Goal: Task Accomplishment & Management: Complete application form

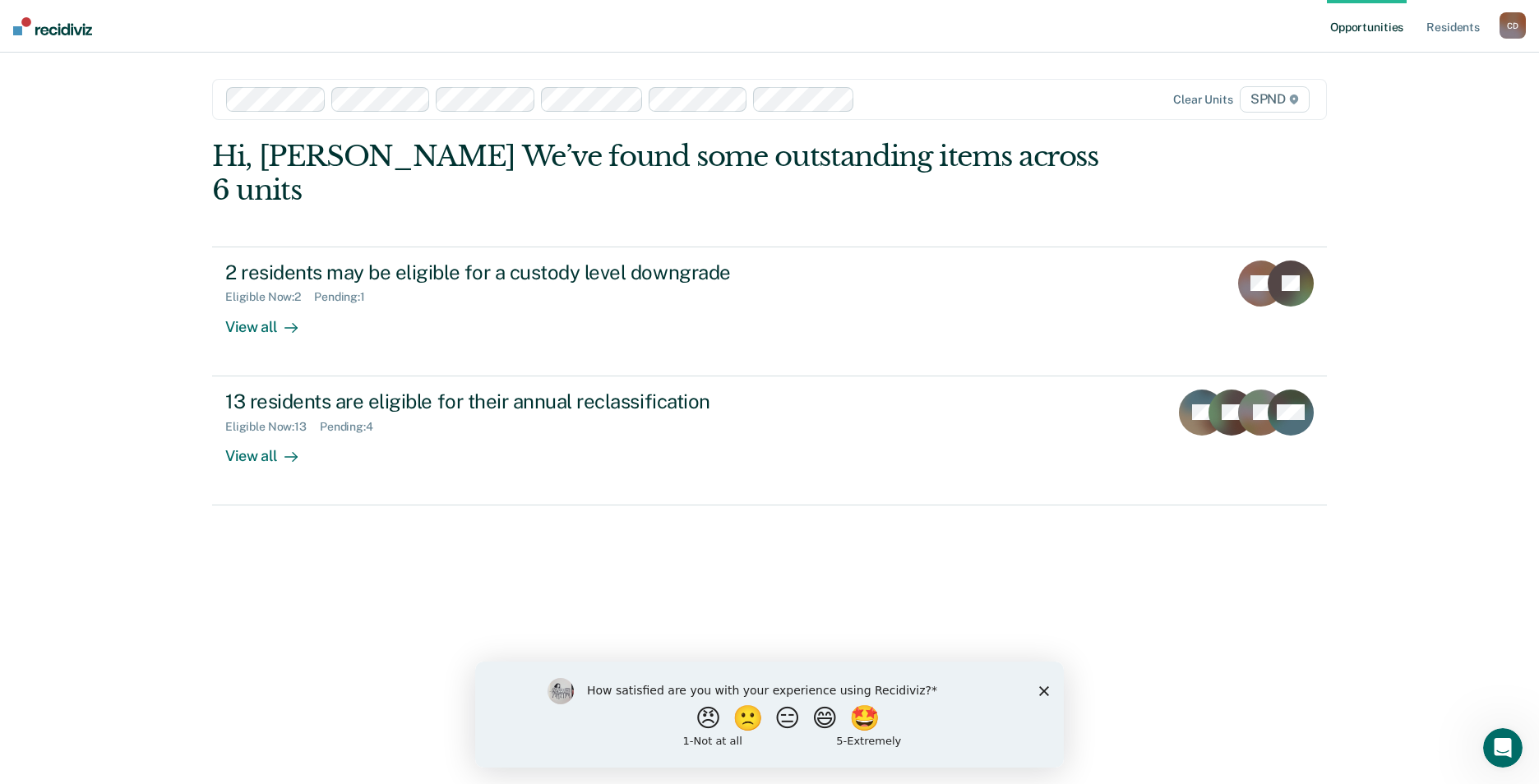
click at [1039, 689] on icon "Close survey" at bounding box center [1044, 689] width 10 height 10
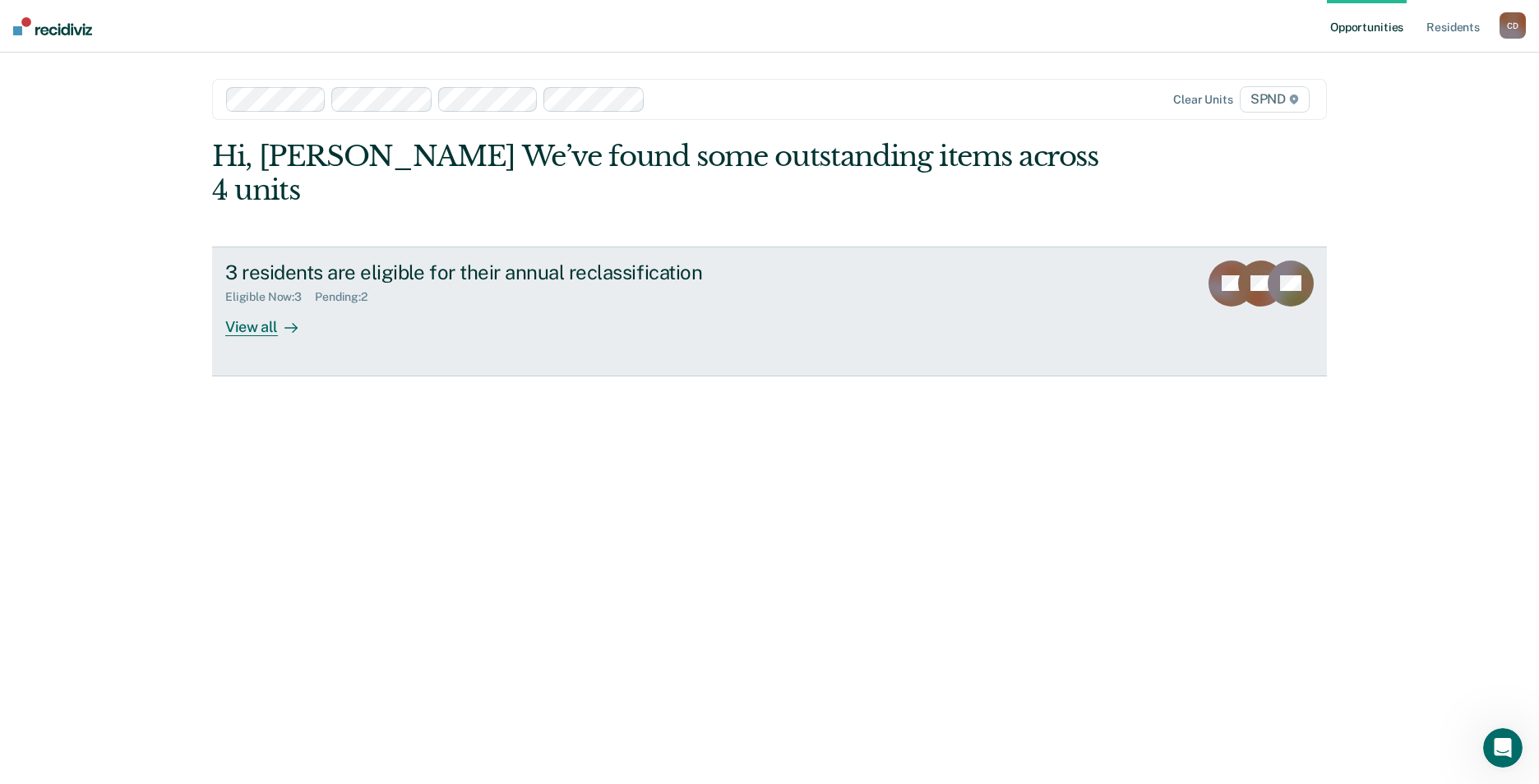
click at [256, 304] on div "View all" at bounding box center [271, 320] width 92 height 32
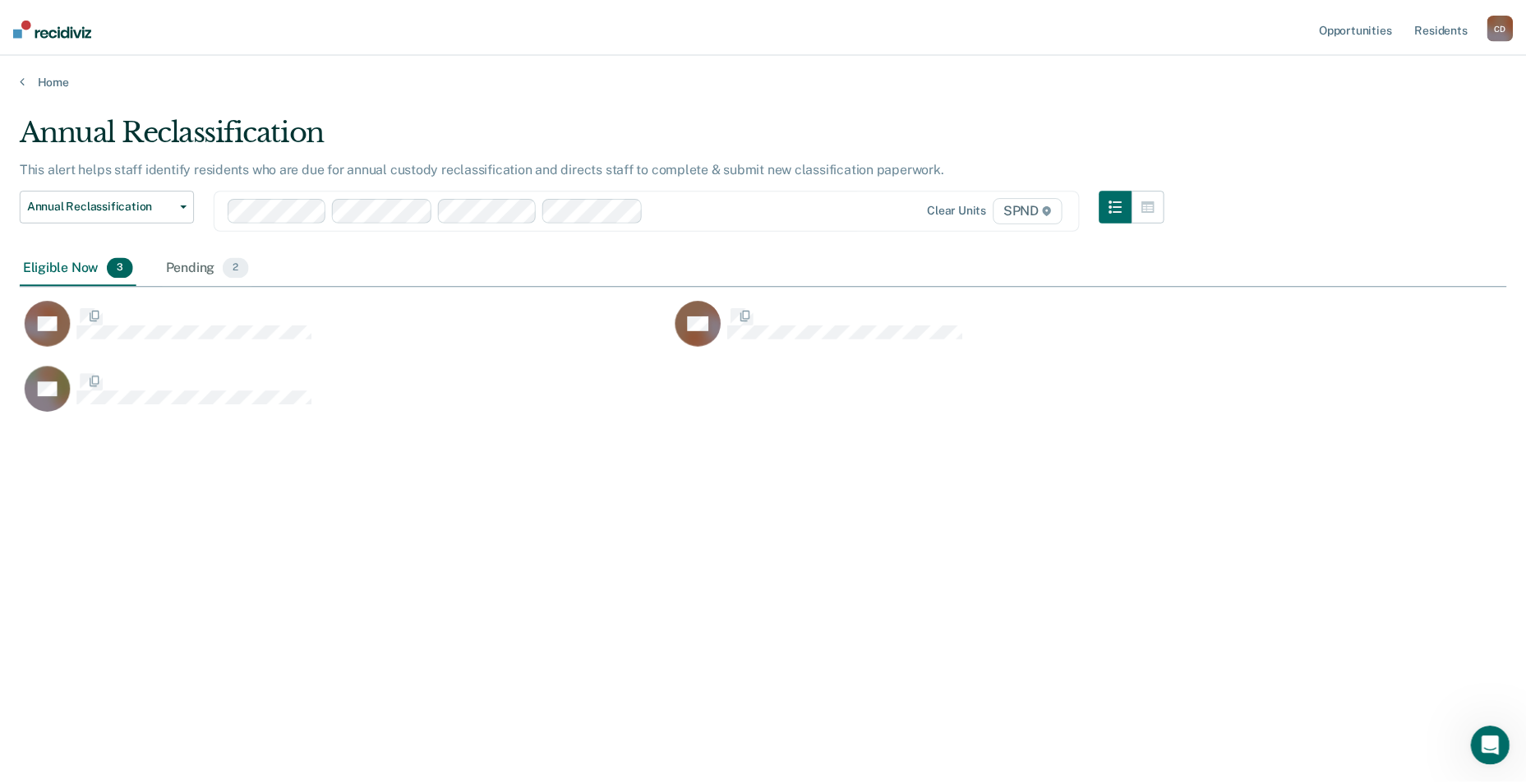
scroll to position [535, 1487]
click at [198, 266] on div "Pending 2" at bounding box center [208, 267] width 89 height 36
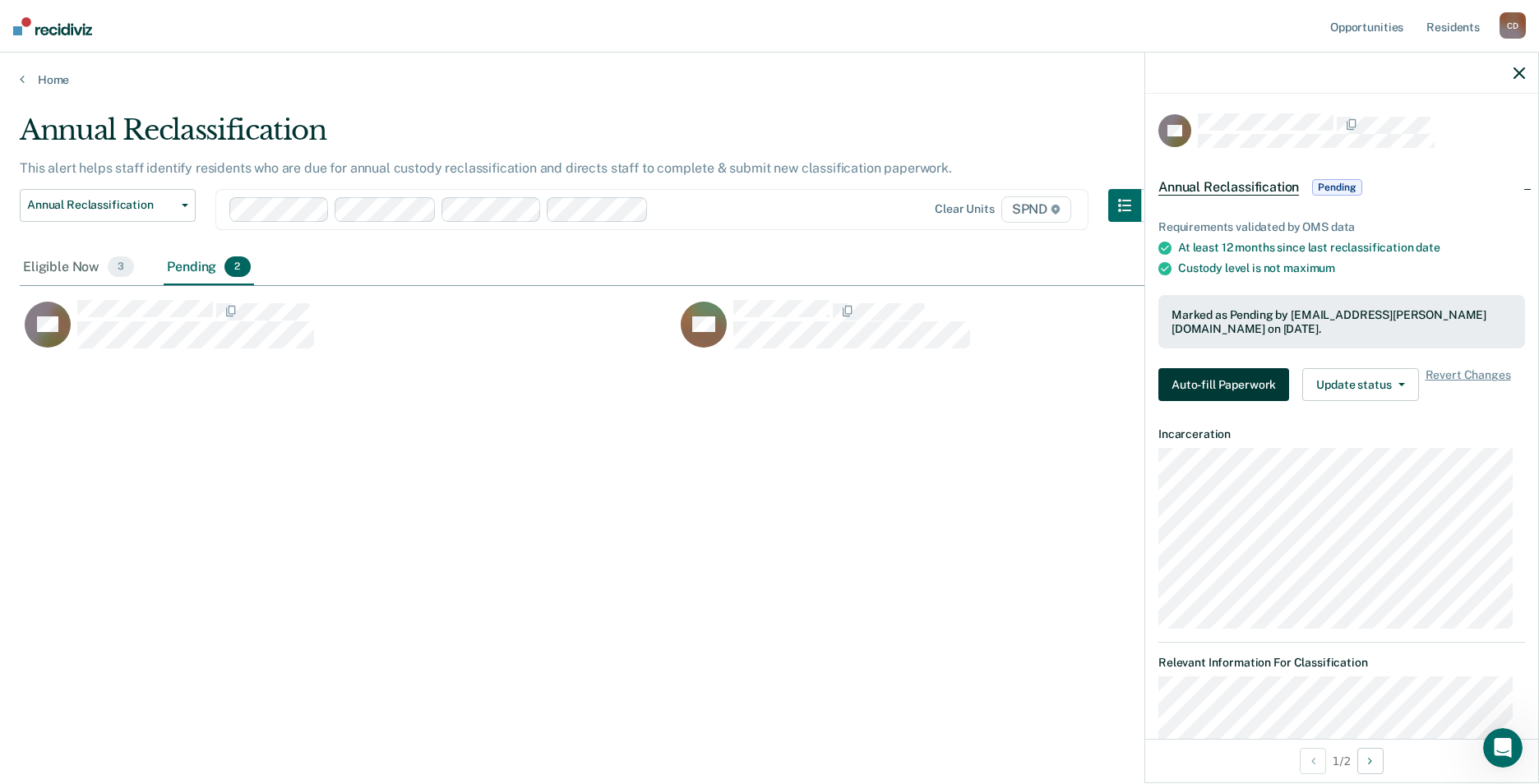
click at [1236, 379] on button "Auto-fill Paperwork" at bounding box center [1223, 385] width 131 height 33
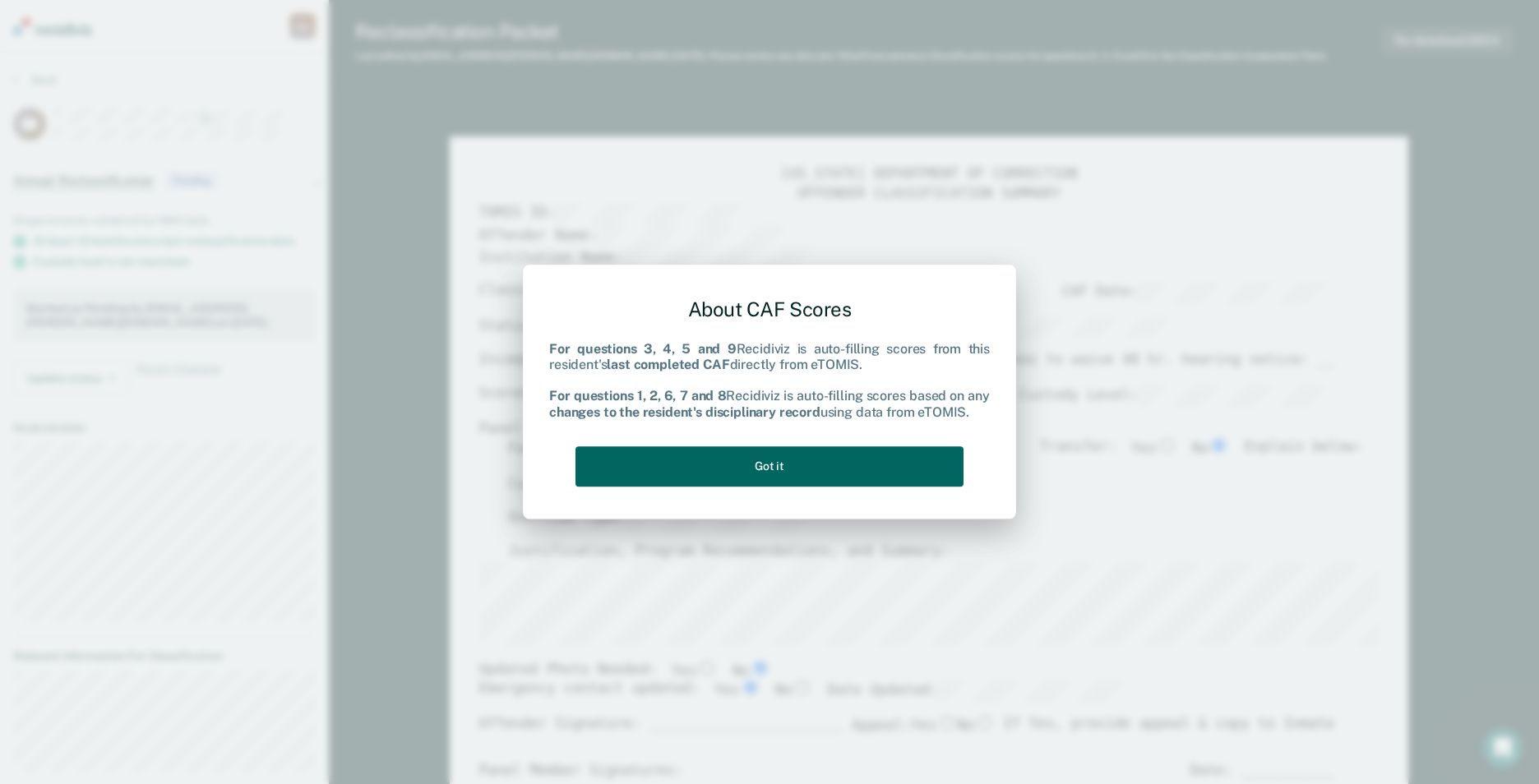
type textarea "x"
click at [782, 465] on button "Got it" at bounding box center [770, 466] width 388 height 40
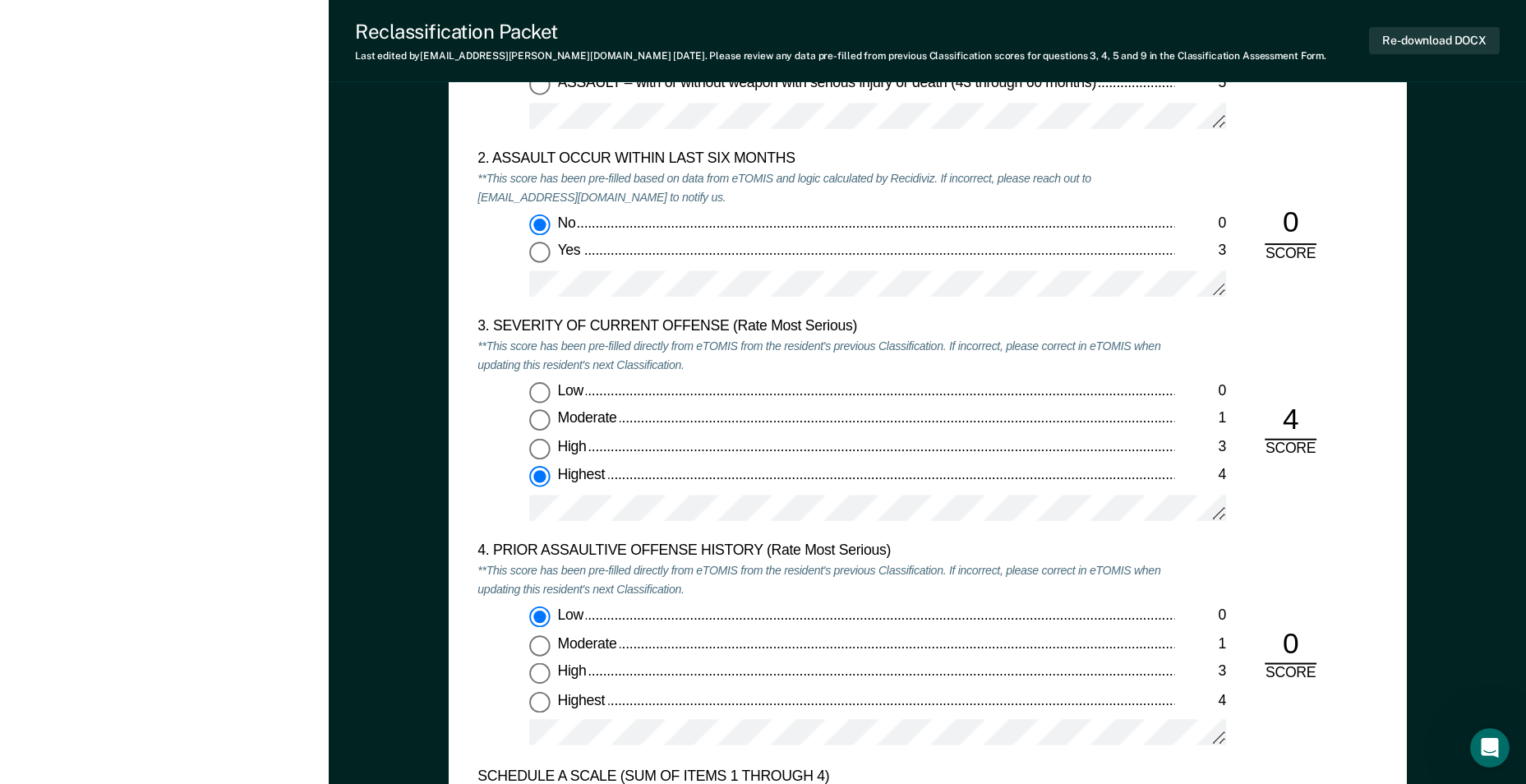
scroll to position [1726, 0]
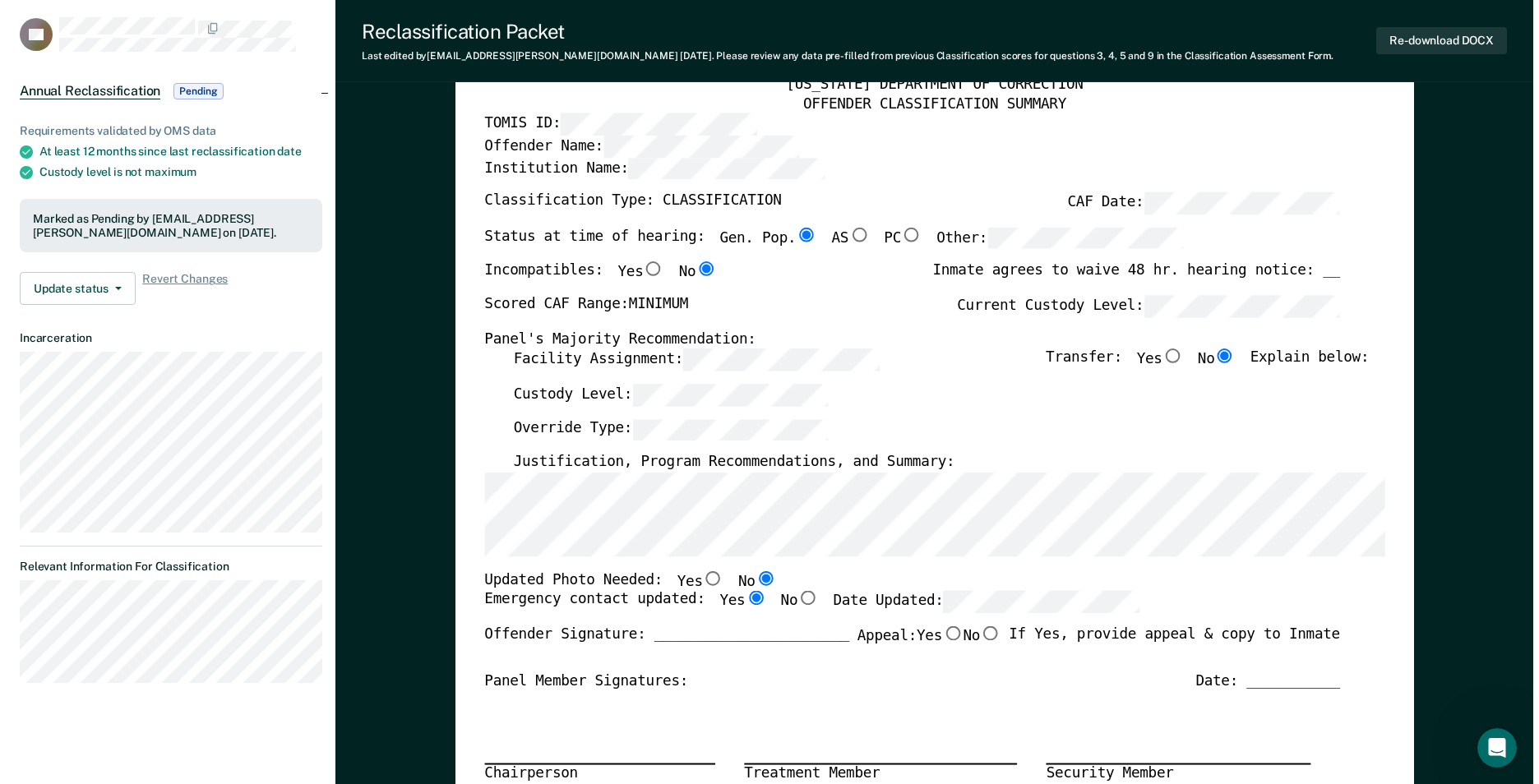
scroll to position [0, 0]
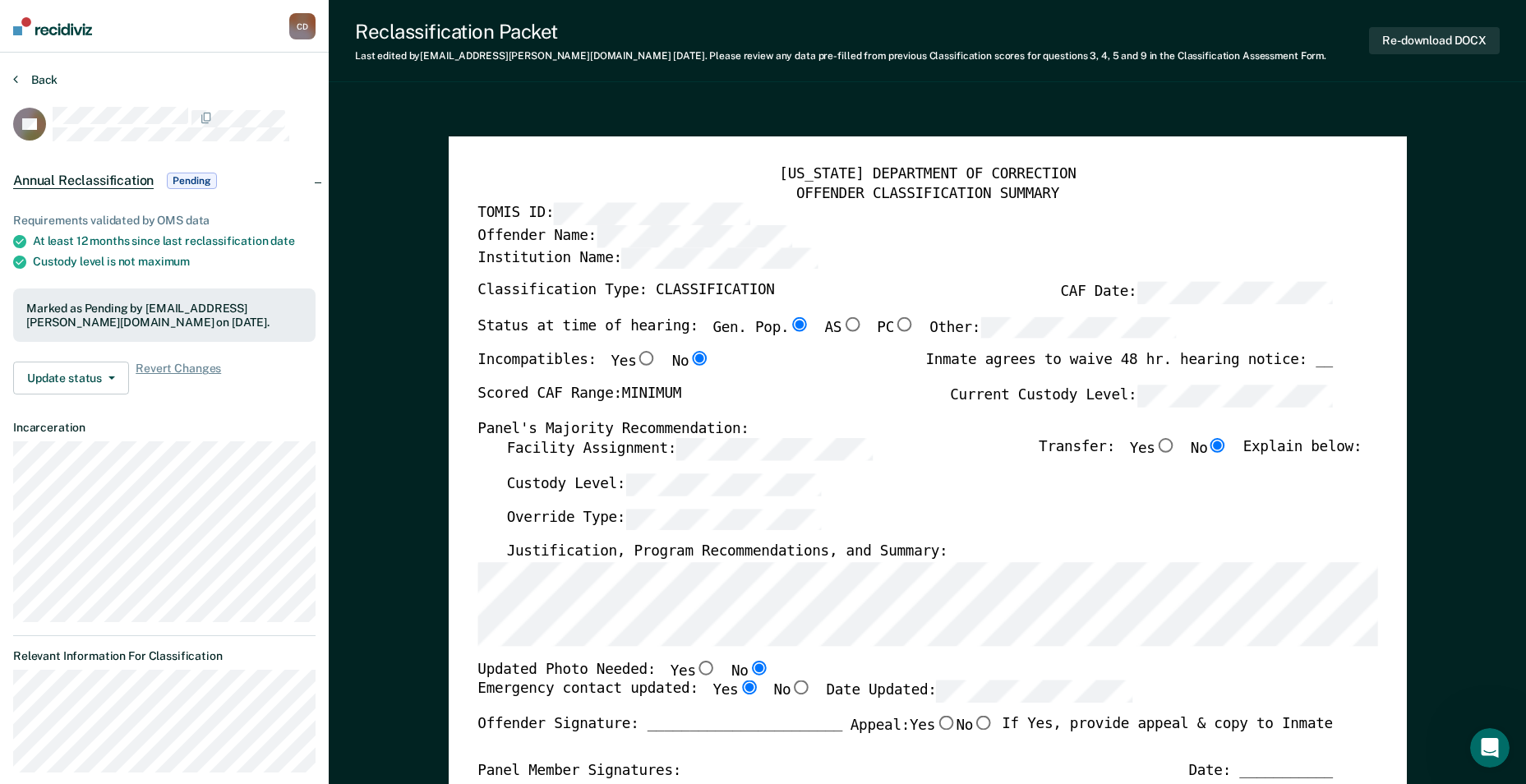
click at [18, 79] on icon at bounding box center [16, 79] width 5 height 13
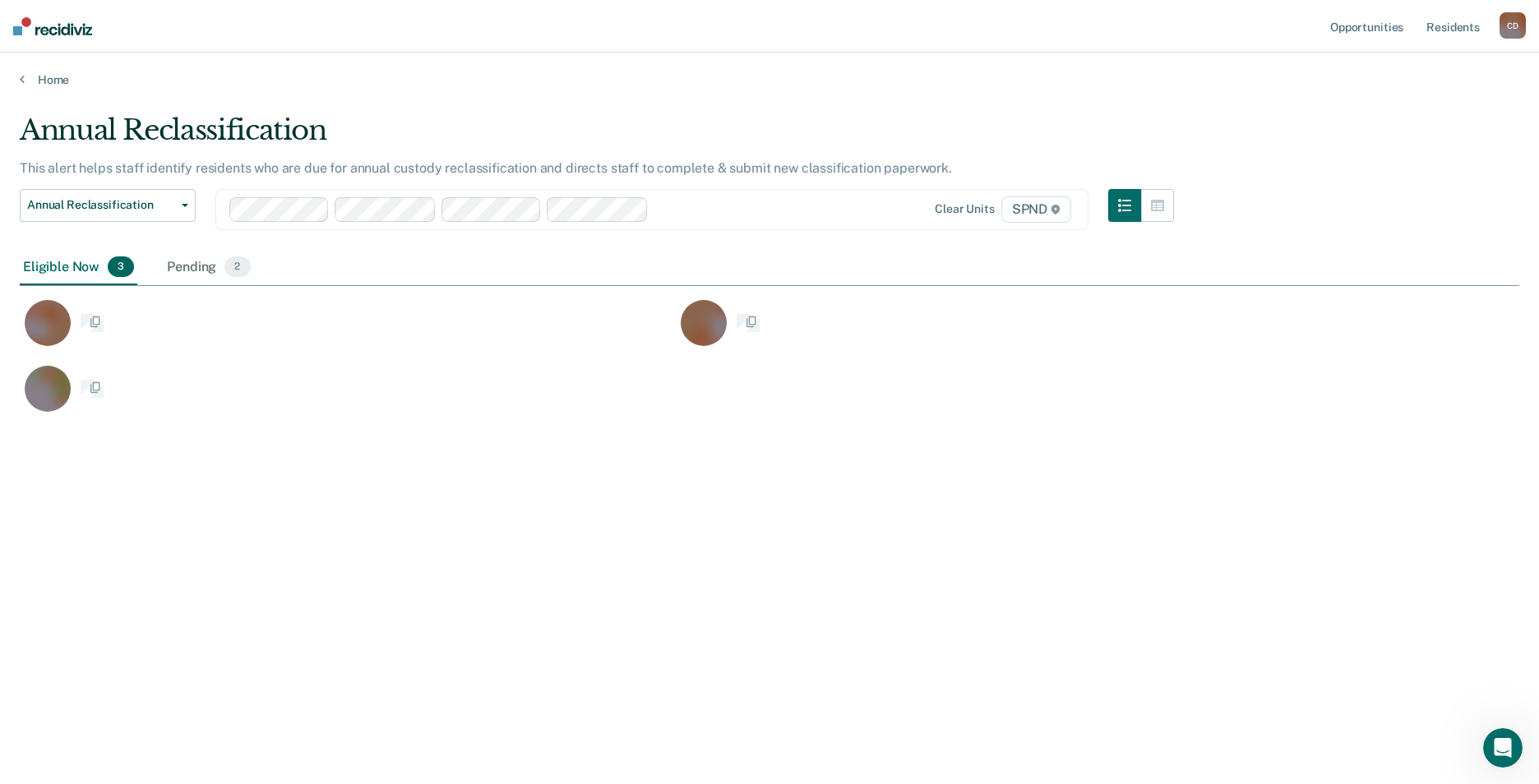
scroll to position [535, 1487]
click at [199, 267] on div "Pending 2" at bounding box center [209, 267] width 89 height 36
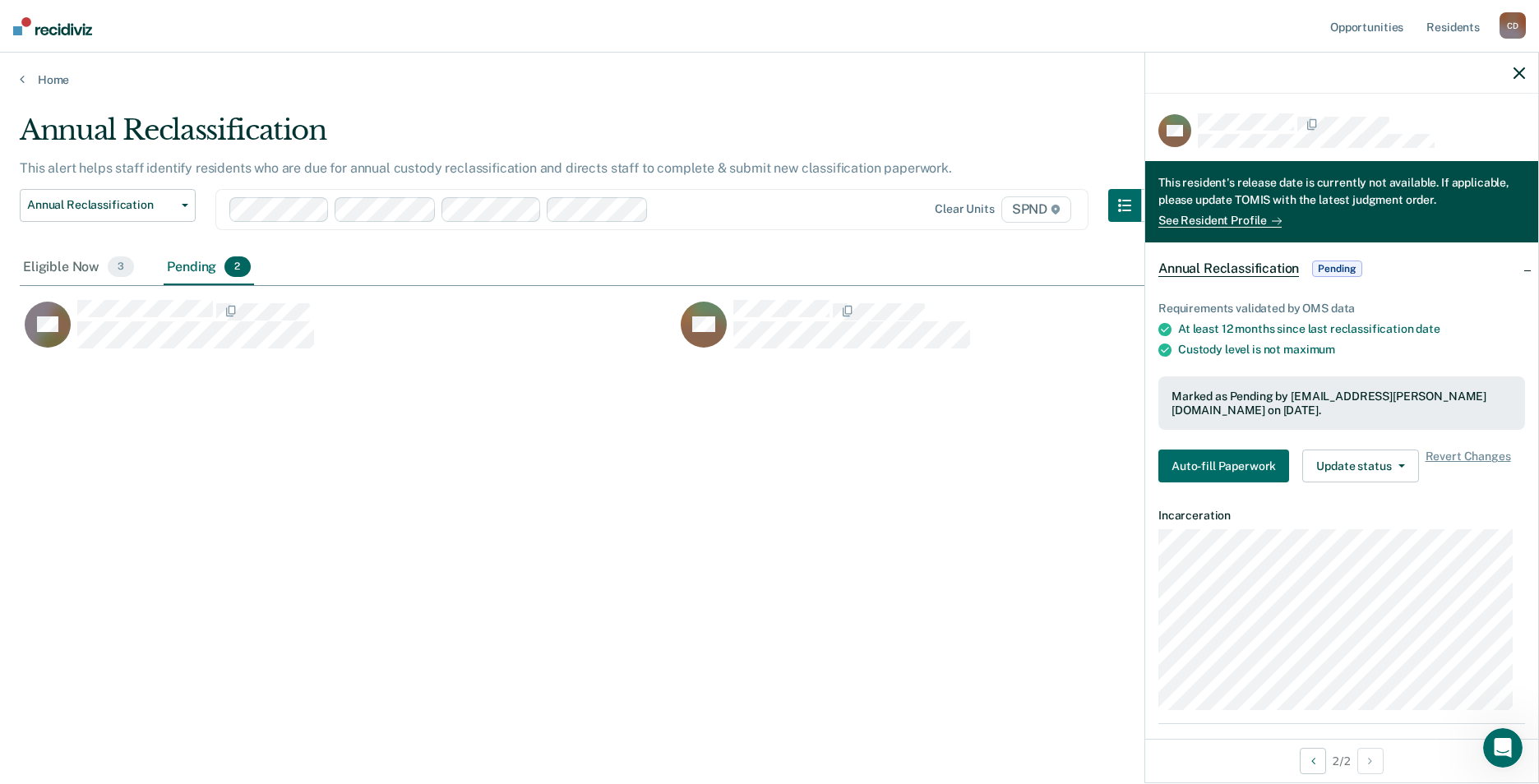
click at [841, 478] on div "Annual Reclassification This alert helps staff identify residents who are due f…" at bounding box center [770, 386] width 1500 height 547
